Goal: Task Accomplishment & Management: Use online tool/utility

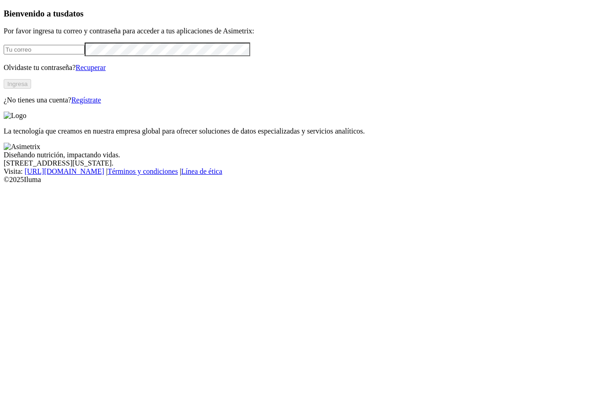
click at [106, 71] on link "Recuperar" at bounding box center [90, 68] width 30 height 8
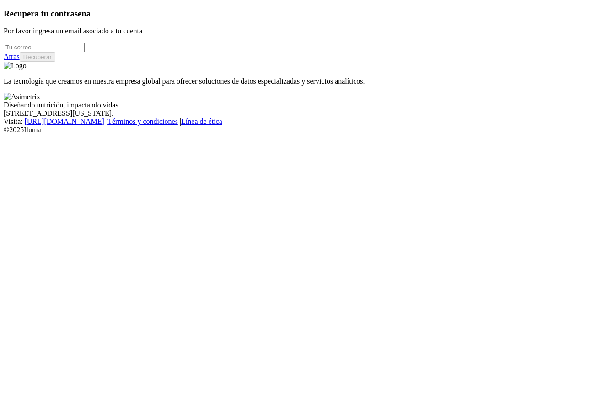
click at [85, 52] on input "email" at bounding box center [44, 48] width 81 height 10
click at [20, 60] on link "Atrás" at bounding box center [12, 57] width 16 height 8
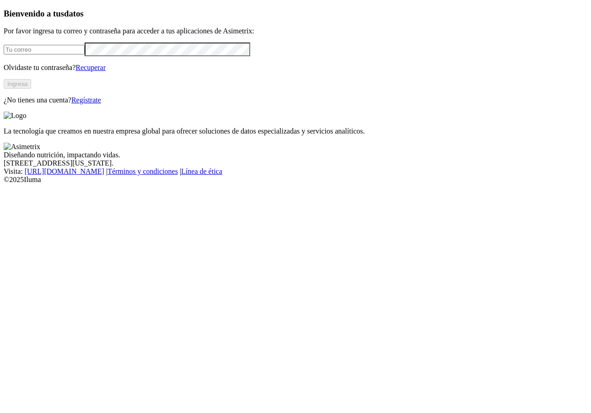
click at [91, 56] on div at bounding box center [295, 50] width 583 height 14
click at [85, 54] on input "email" at bounding box center [44, 50] width 81 height 10
type input "karen.yepes@asimetrix.co"
click at [31, 89] on button "Ingresa" at bounding box center [17, 84] width 27 height 10
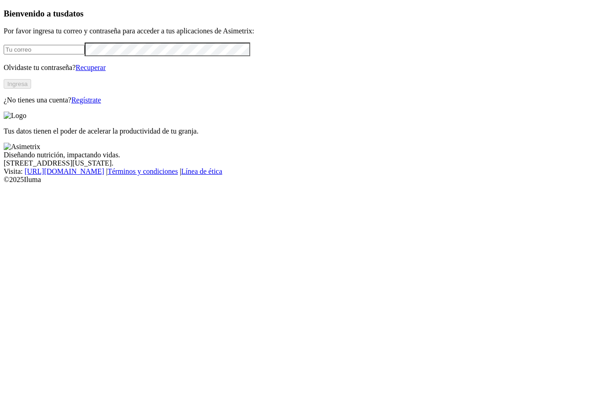
click at [85, 54] on input "email" at bounding box center [44, 50] width 81 height 10
type input "[PERSON_NAME][EMAIL_ADDRESS][PERSON_NAME][DOMAIN_NAME]"
click at [31, 89] on button "Ingresa" at bounding box center [17, 84] width 27 height 10
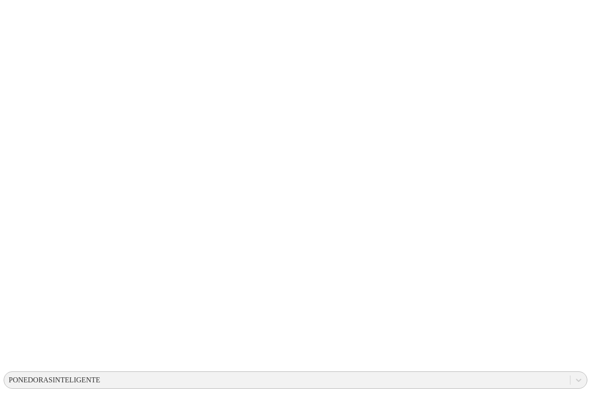
click at [100, 376] on div "PONEDORASINTELIGENTE" at bounding box center [54, 380] width 91 height 8
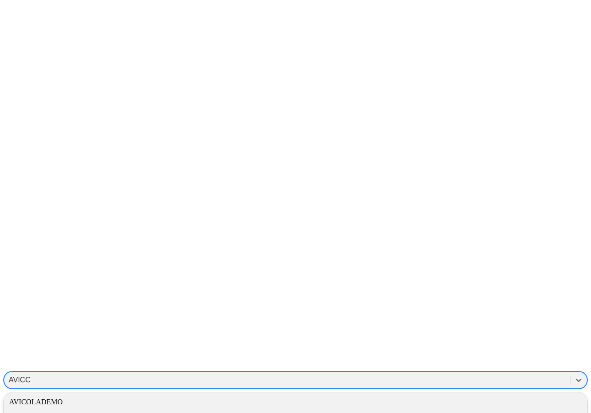
type input "AVICOL"
